Goal: Transaction & Acquisition: Purchase product/service

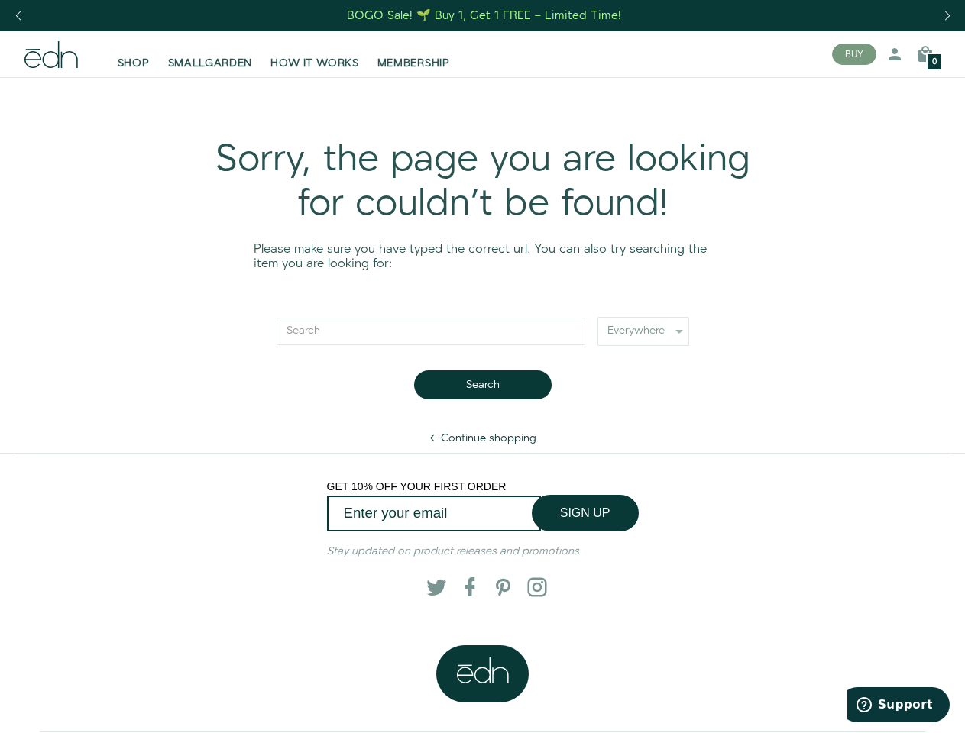
click at [947, 16] on div "Next slide" at bounding box center [947, 16] width 21 height 34
click at [18, 16] on div "Previous slide" at bounding box center [18, 16] width 21 height 34
click at [854, 54] on button "BUY" at bounding box center [854, 54] width 44 height 21
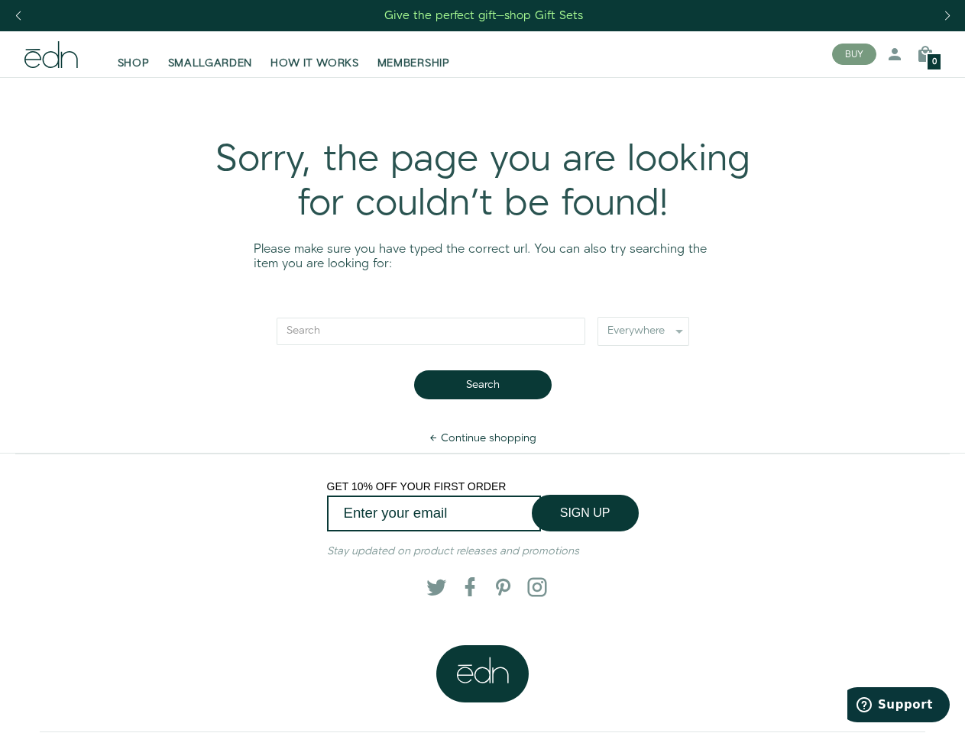
click at [895, 54] on icon at bounding box center [895, 54] width 18 height 18
click at [925, 54] on icon at bounding box center [925, 54] width 18 height 18
click at [925, 54] on div at bounding box center [482, 366] width 965 height 733
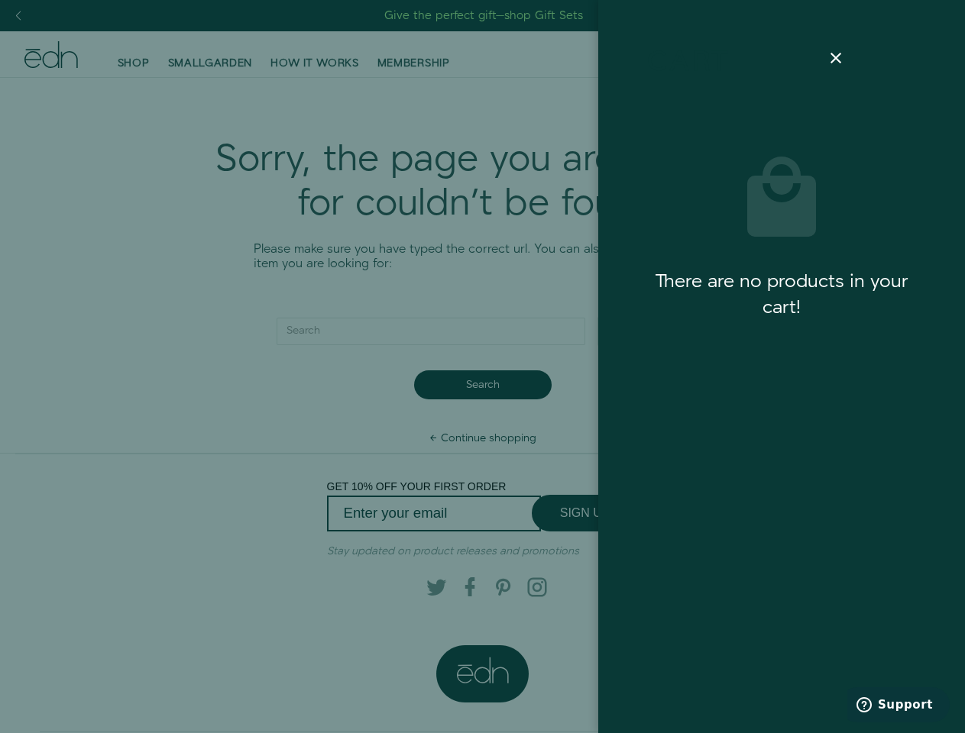
click at [482, 385] on div at bounding box center [482, 366] width 965 height 733
click at [585, 513] on div at bounding box center [482, 366] width 965 height 733
